Goal: Find specific page/section: Find specific page/section

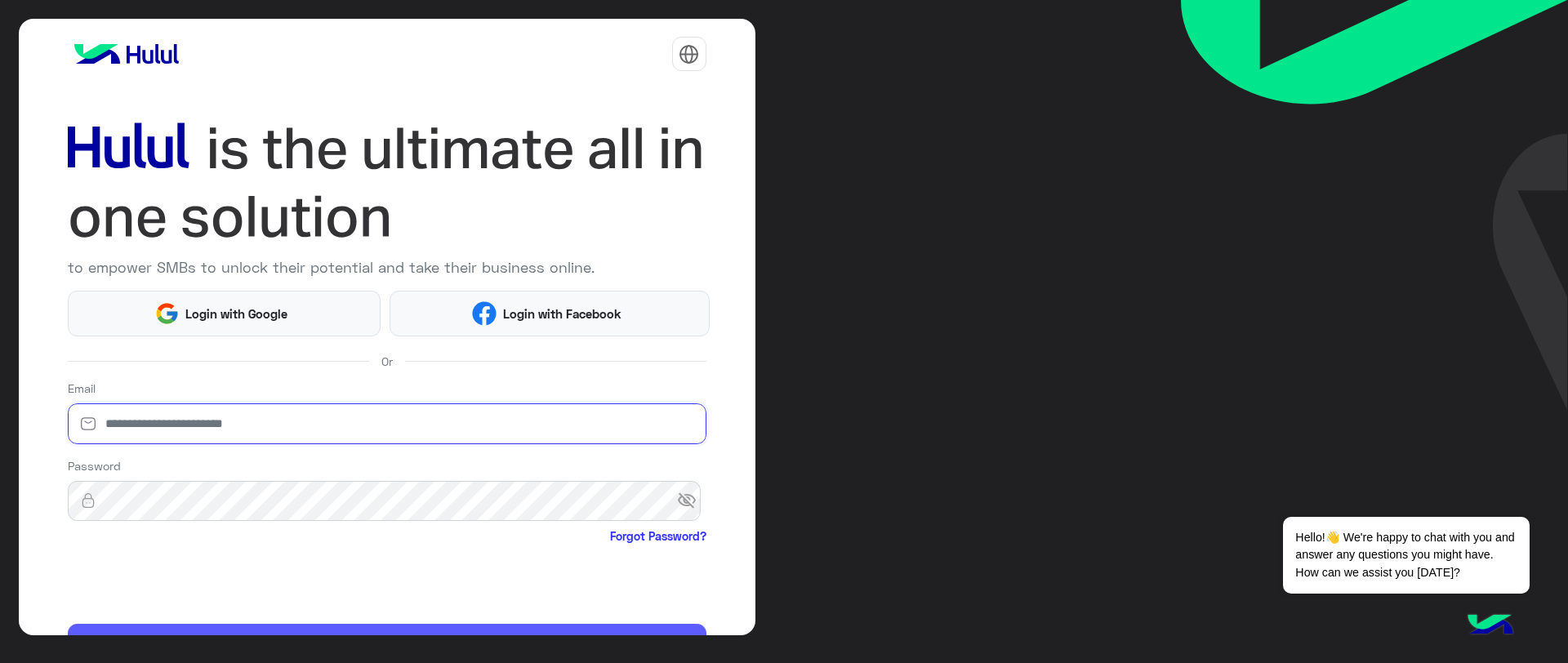
type input "**********"
click at [156, 630] on button "Login" at bounding box center [386, 644] width 638 height 41
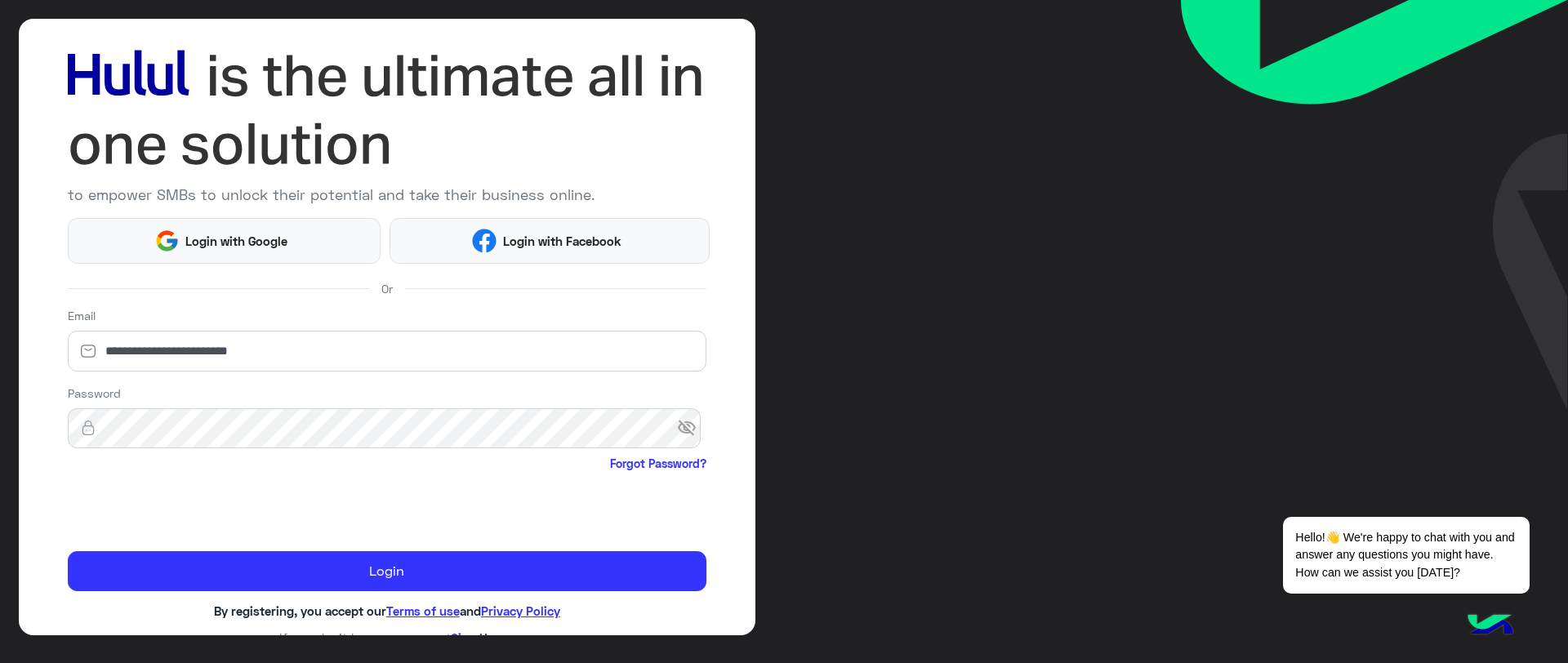
scroll to position [94, 0]
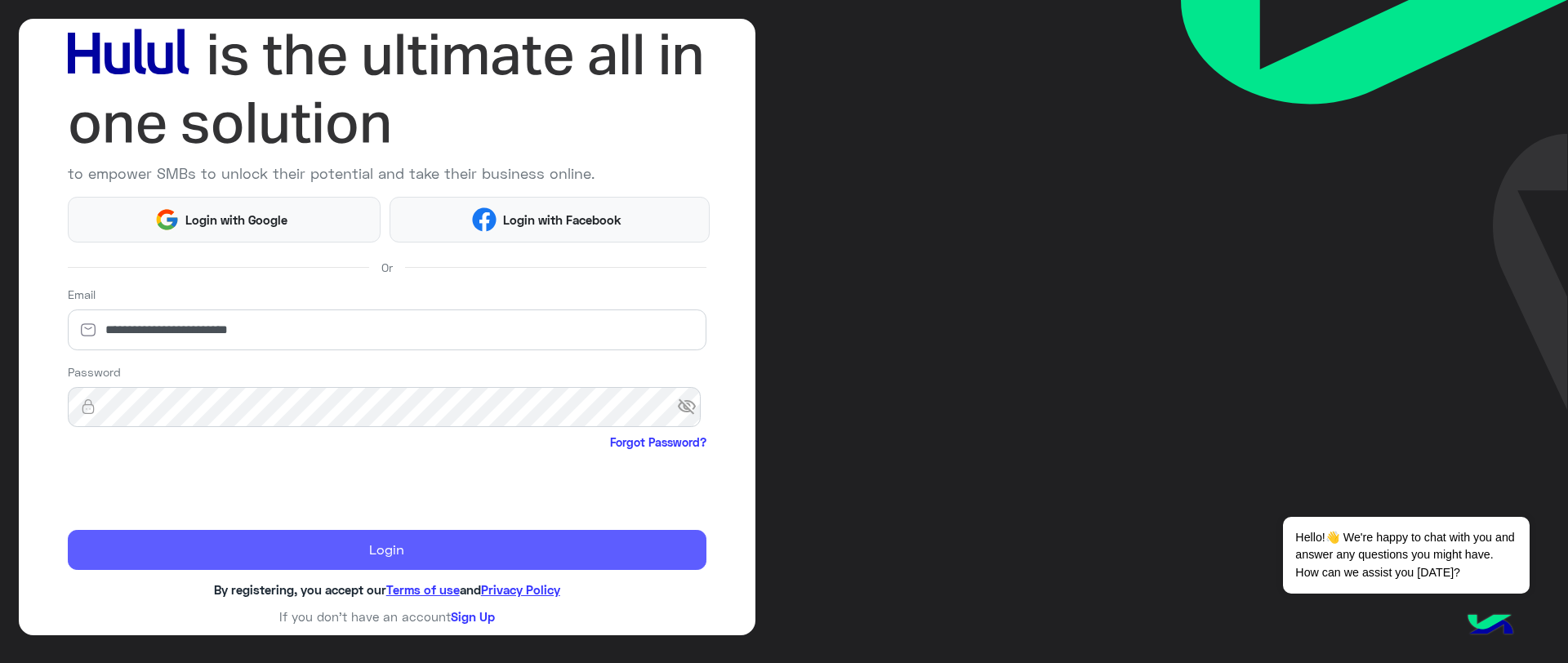
click at [208, 551] on button "Login" at bounding box center [386, 551] width 638 height 41
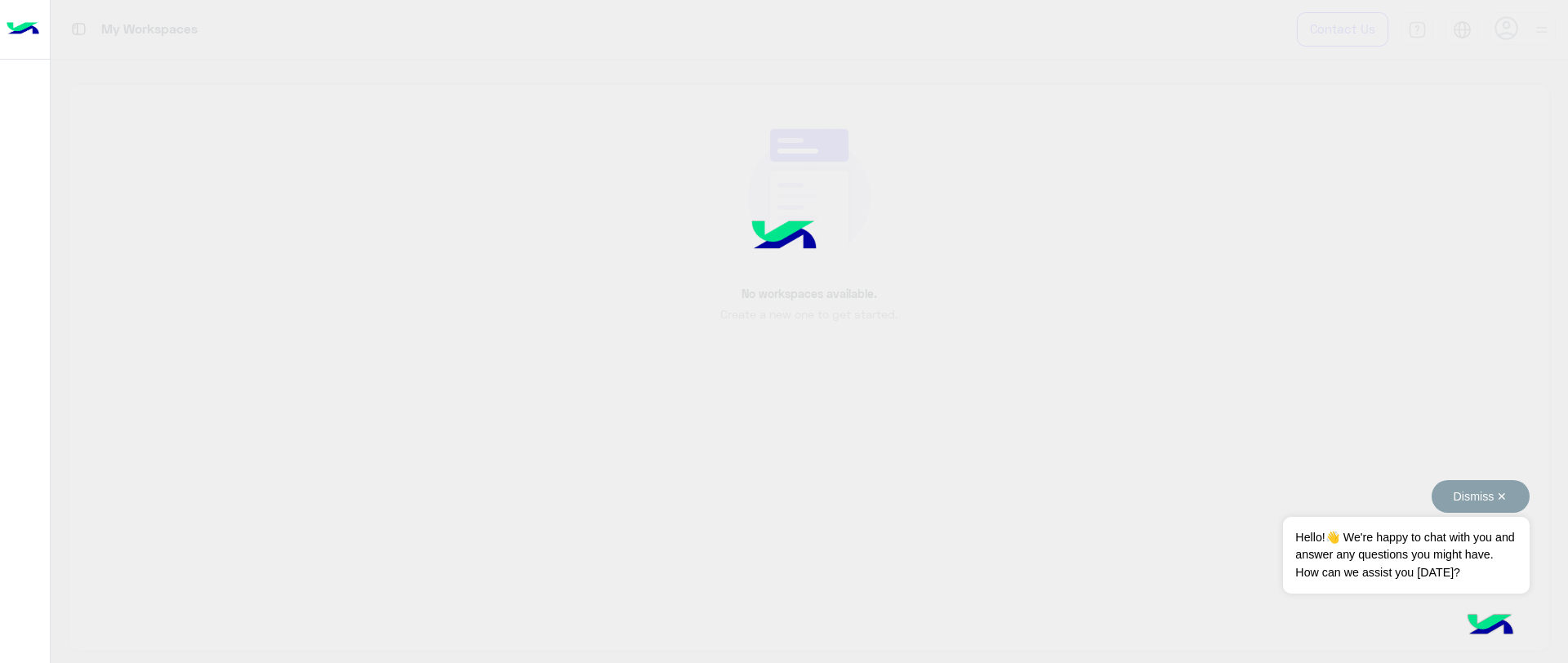
click at [1446, 510] on button "Dismiss ✕" at bounding box center [1480, 496] width 98 height 32
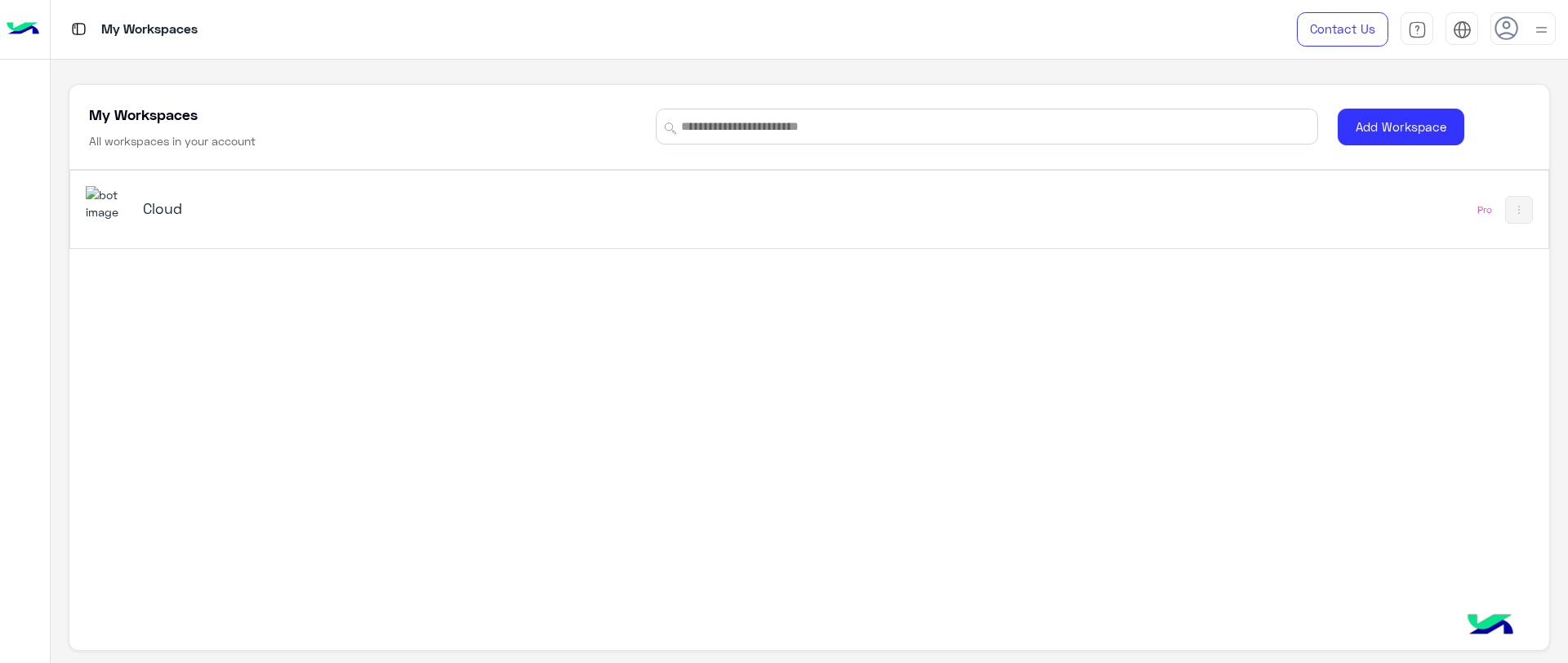
click at [245, 222] on div "Cloud" at bounding box center [520, 209] width 868 height 47
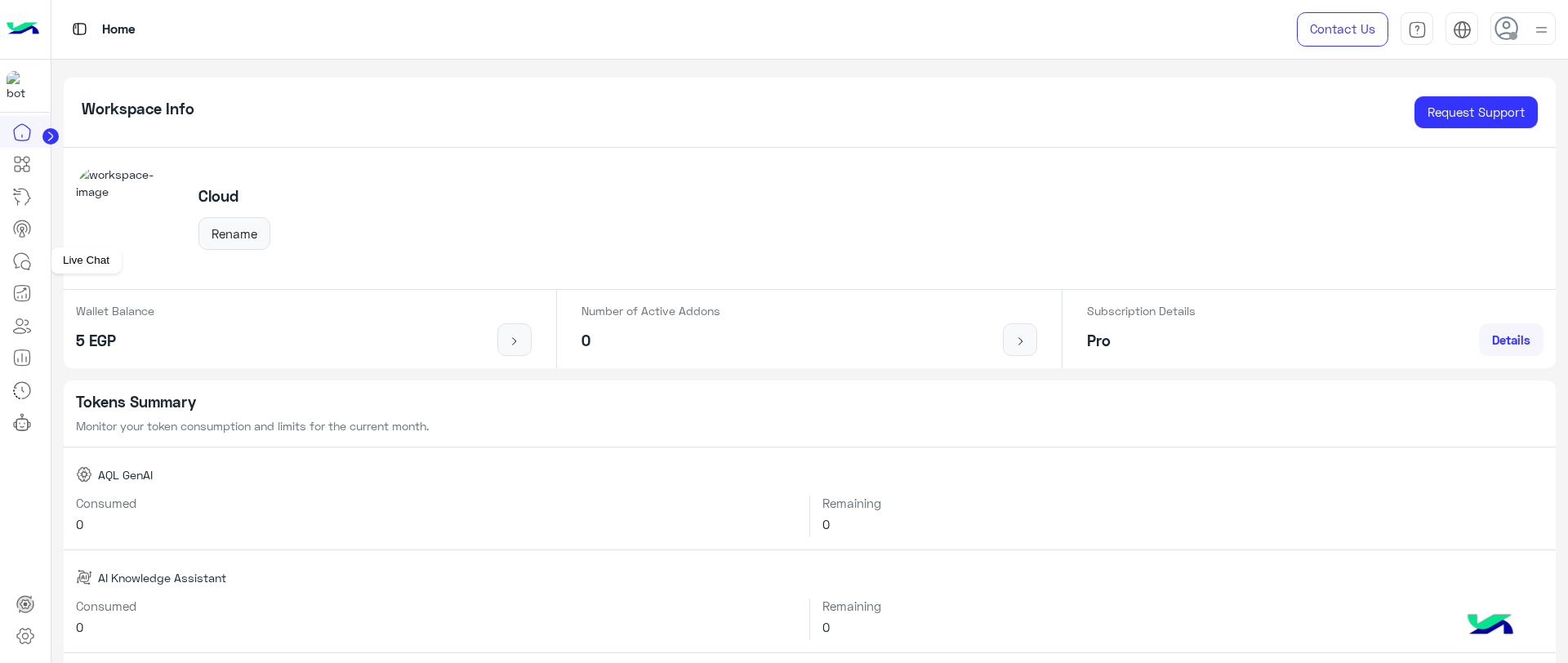
click at [25, 249] on link at bounding box center [22, 261] width 44 height 32
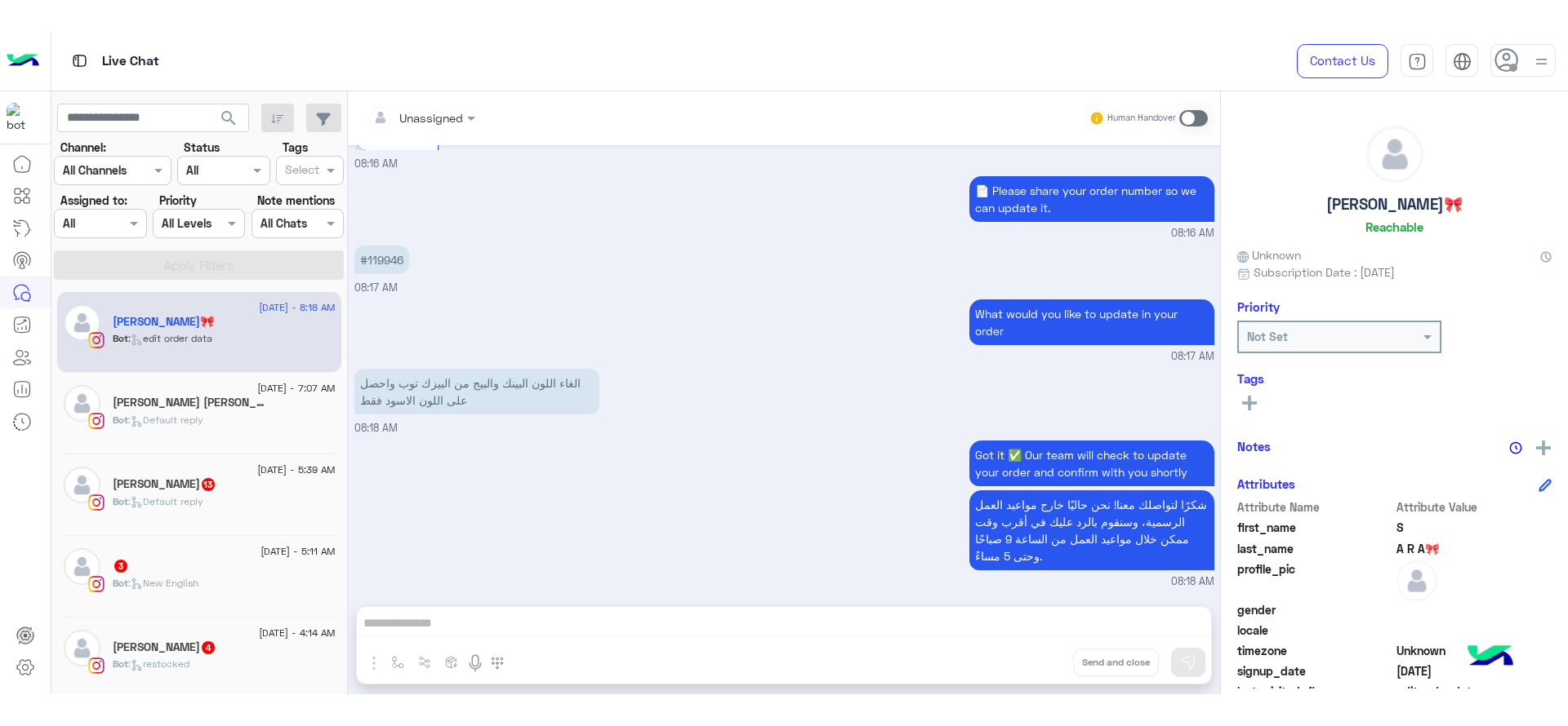
scroll to position [1491, 0]
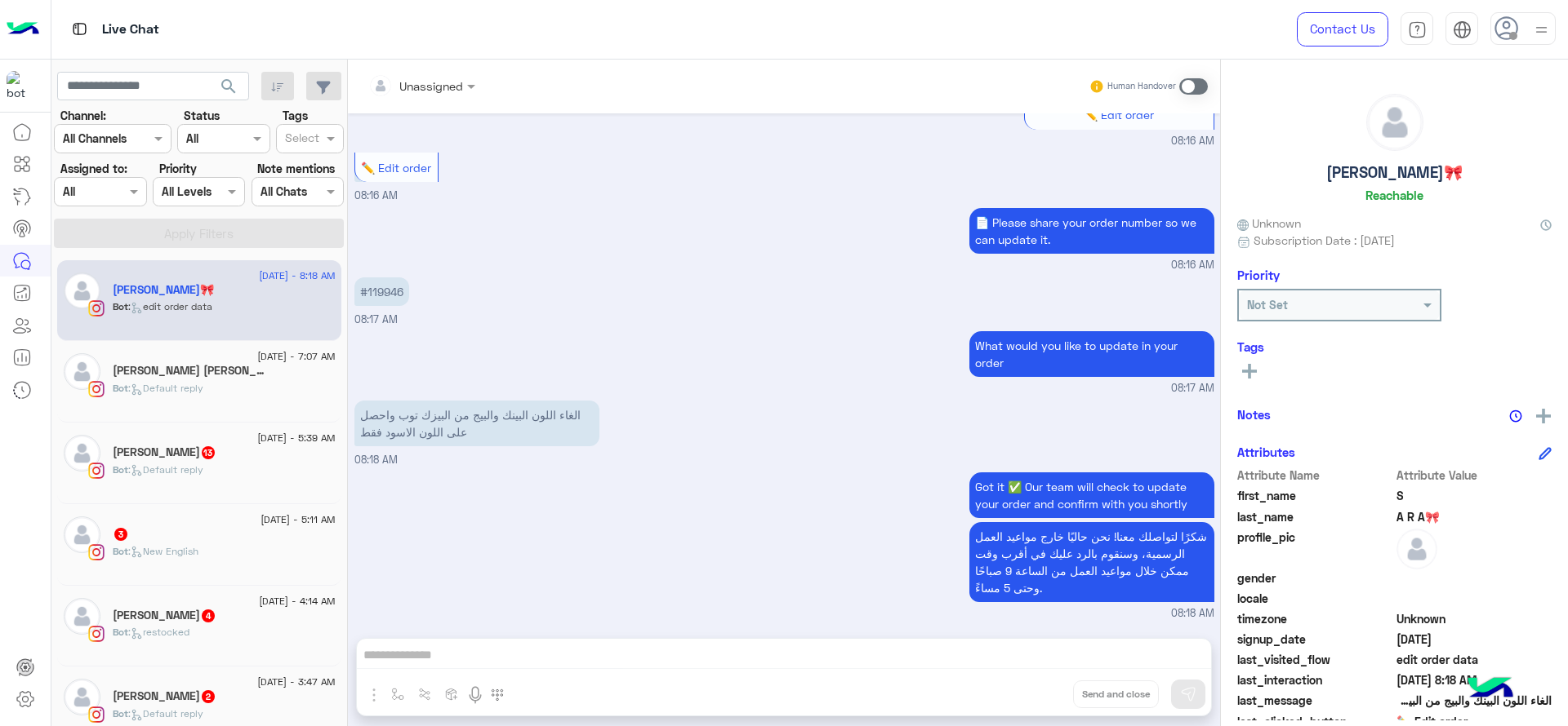
click at [1530, 22] on div at bounding box center [1522, 28] width 65 height 32
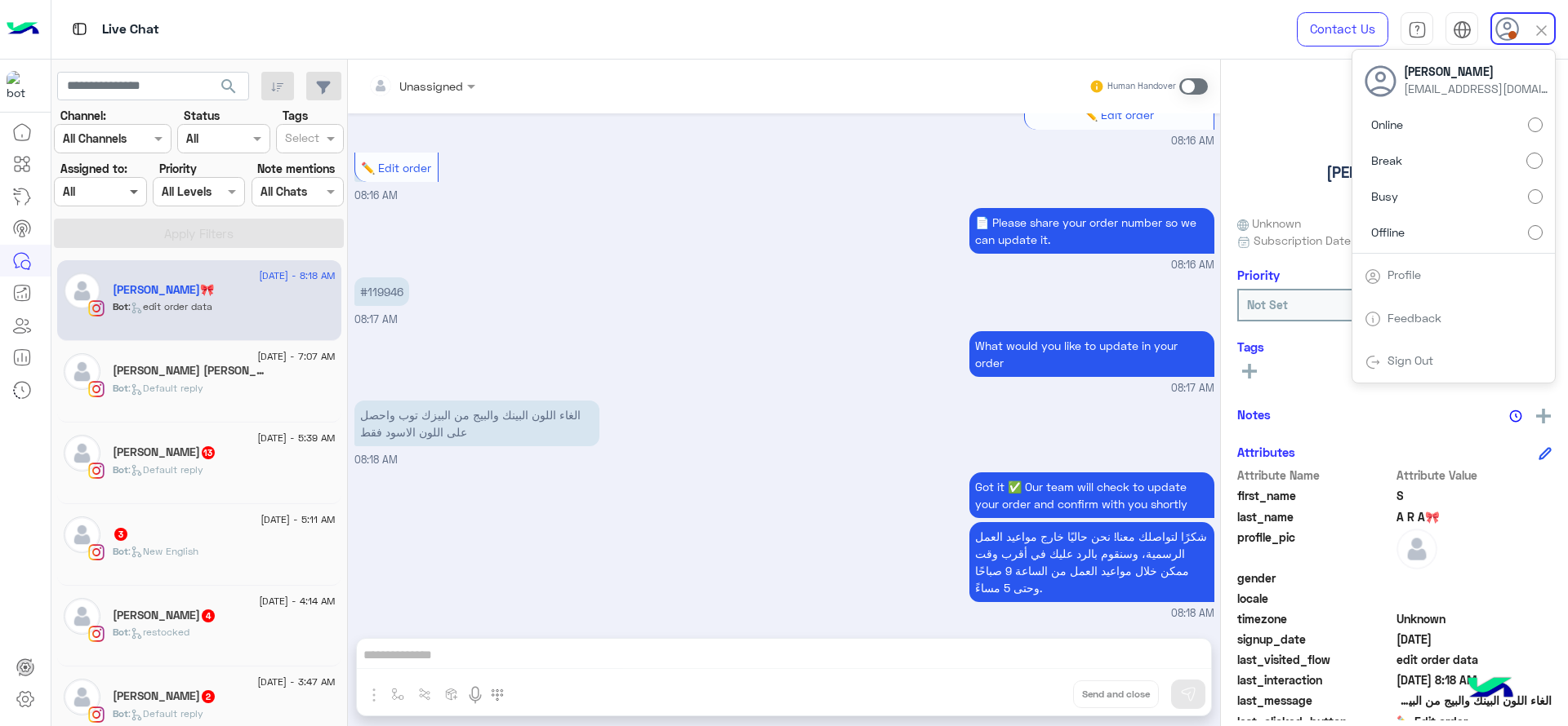
click at [134, 188] on span at bounding box center [136, 192] width 21 height 18
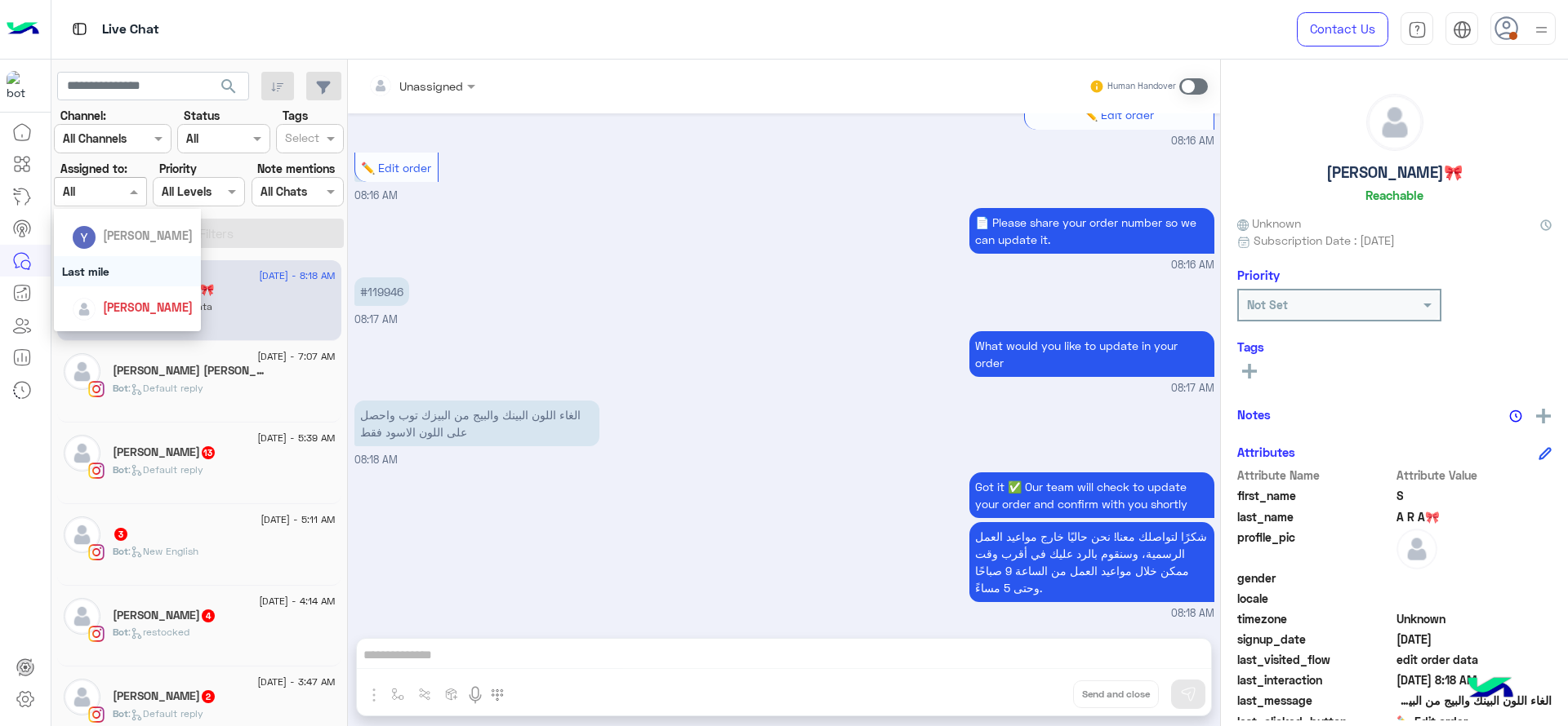
scroll to position [225, 0]
click at [97, 303] on div "[PERSON_NAME]" at bounding box center [133, 304] width 121 height 28
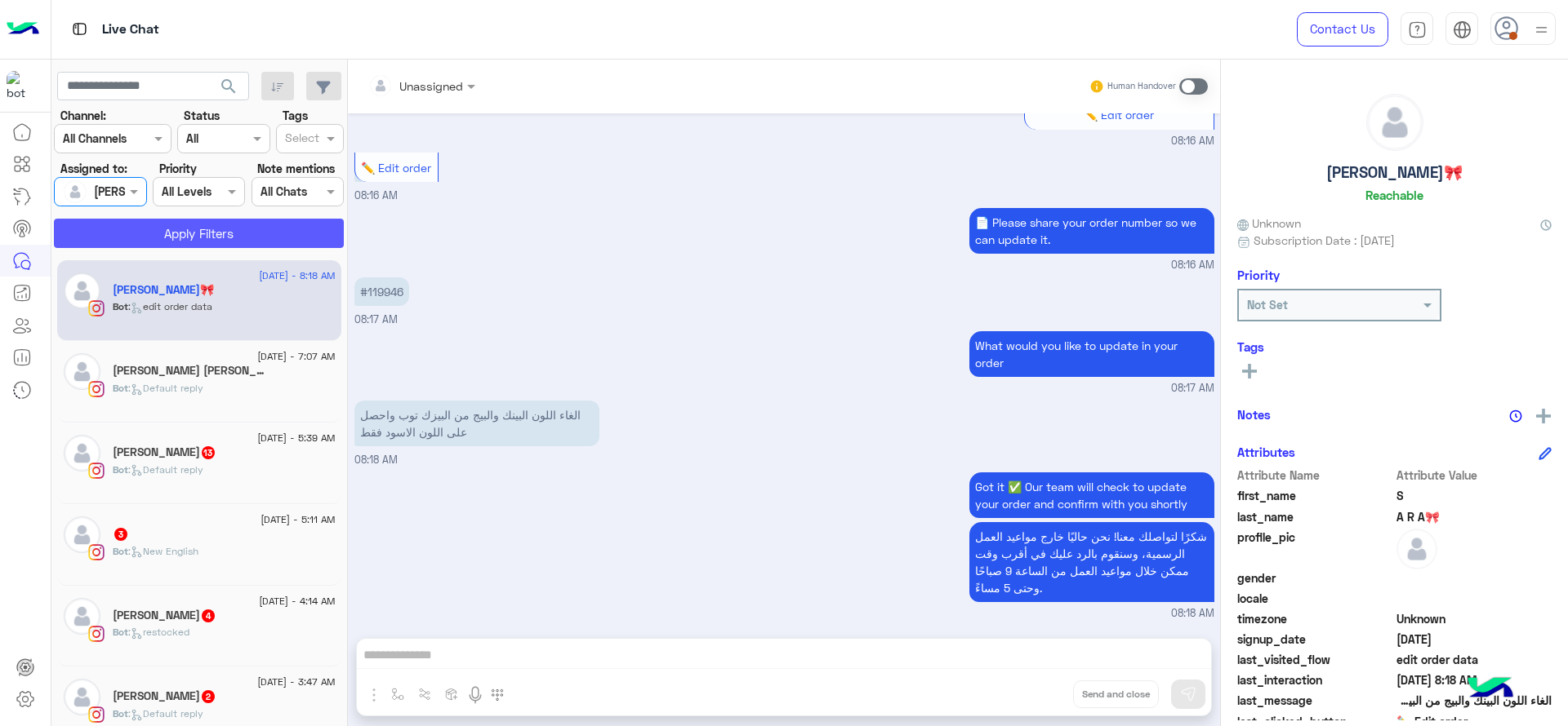
click at [186, 247] on button "Apply Filters" at bounding box center [198, 234] width 290 height 29
